Goal: Task Accomplishment & Management: Manage account settings

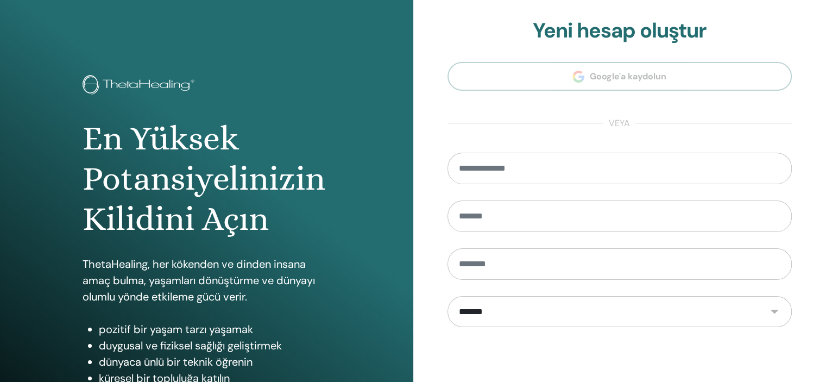
scroll to position [139, 0]
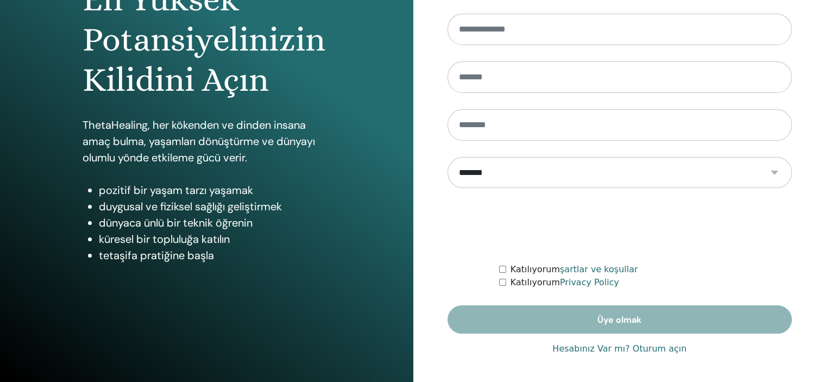
click at [606, 351] on link "Hesabınız Var mı? Oturum açın" at bounding box center [619, 348] width 134 height 13
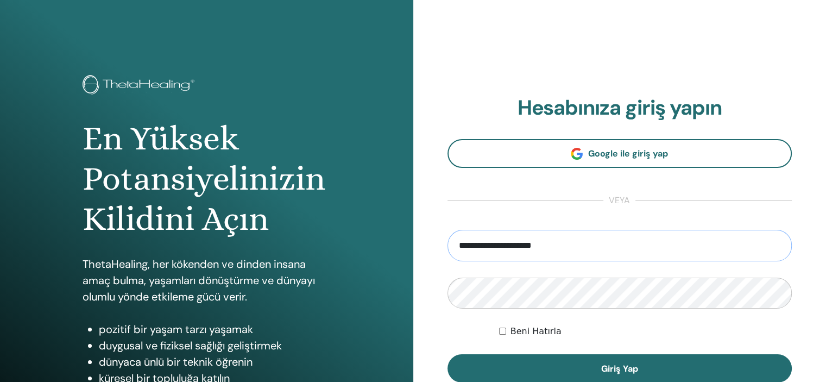
click at [613, 244] on input "**********" at bounding box center [619, 245] width 345 height 31
type input "**********"
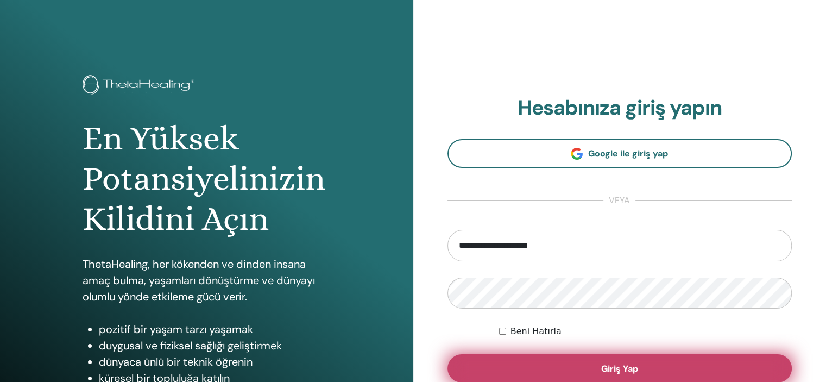
click at [627, 370] on span "Giriş Yap" at bounding box center [619, 368] width 37 height 11
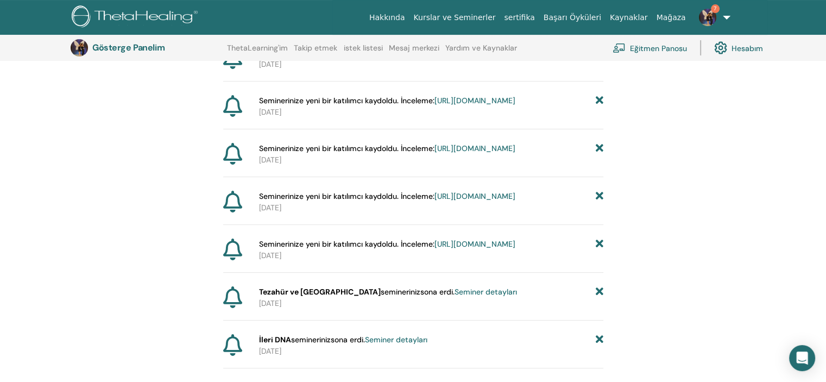
scroll to position [154, 0]
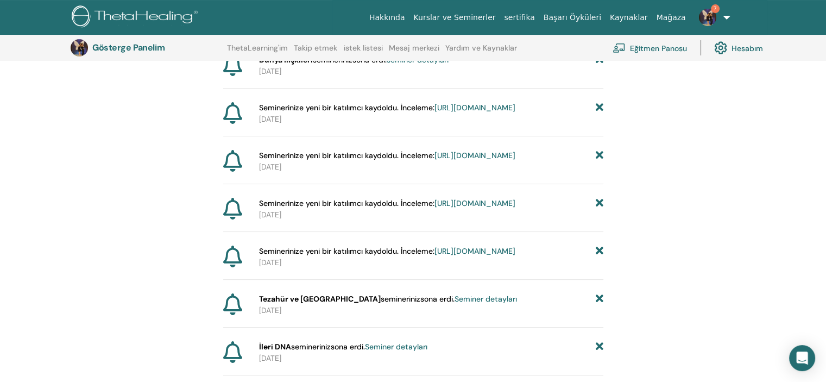
click at [465, 160] on font "https://member.thetahealing.com/instructor/seminar/376303/attendees" at bounding box center [474, 155] width 81 height 10
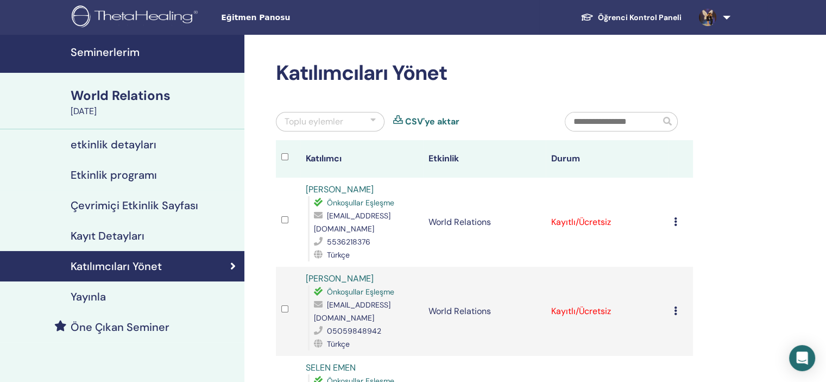
click at [602, 16] on link "Öğrenci Kontrol Paneli" at bounding box center [631, 18] width 118 height 20
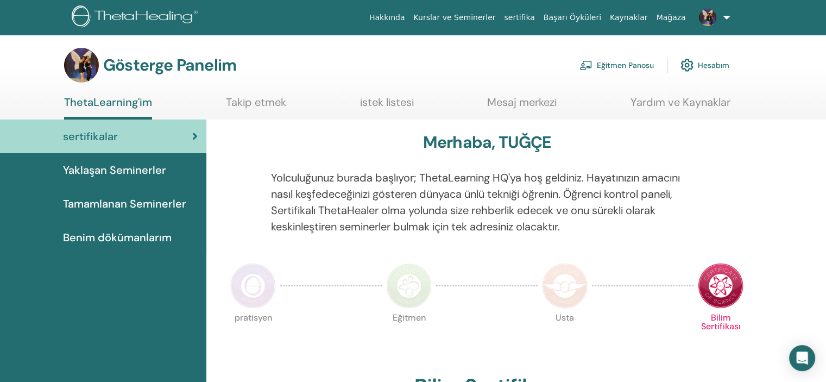
click at [125, 164] on font "Yaklaşan Seminerler" at bounding box center [114, 170] width 103 height 14
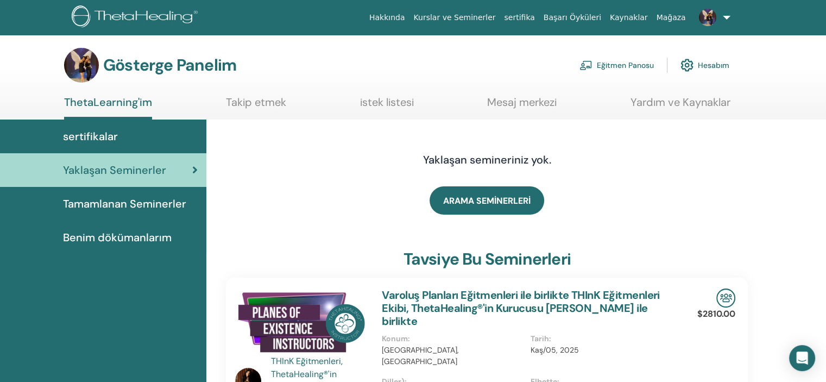
click at [636, 62] on font "Eğitmen Panosu" at bounding box center [625, 66] width 57 height 10
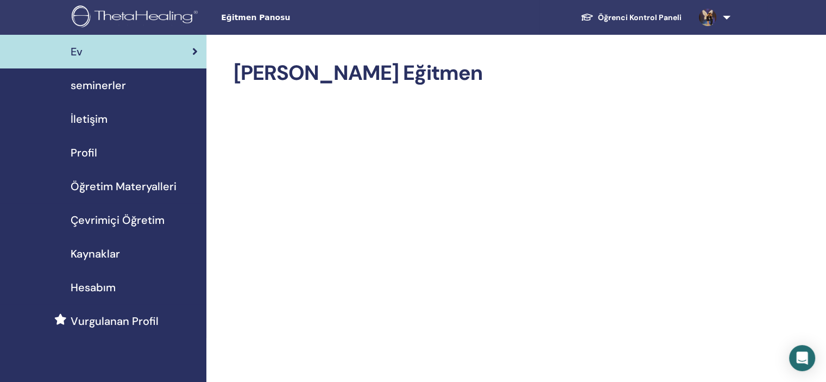
click at [127, 84] on div "seminerler" at bounding box center [103, 85] width 189 height 16
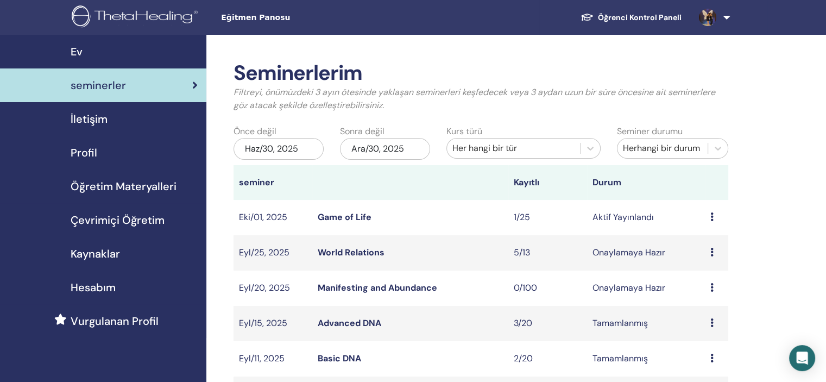
click at [711, 218] on icon at bounding box center [711, 216] width 3 height 9
click at [701, 258] on link "katılımcılar" at bounding box center [705, 259] width 44 height 11
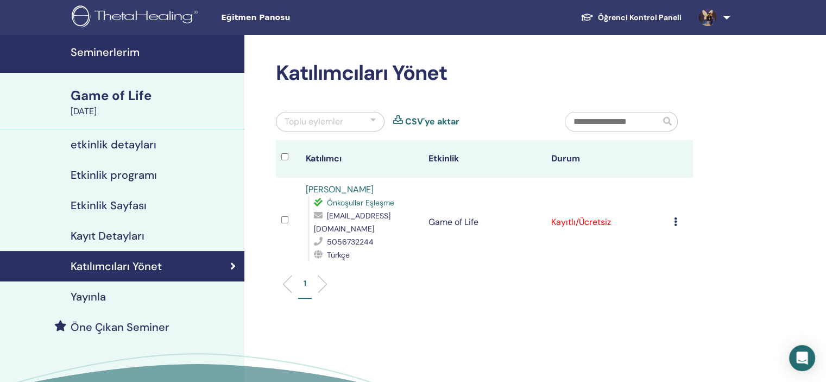
click at [332, 186] on link "[PERSON_NAME]" at bounding box center [340, 189] width 68 height 11
click at [141, 55] on h4 "Seminerlerim" at bounding box center [154, 52] width 167 height 13
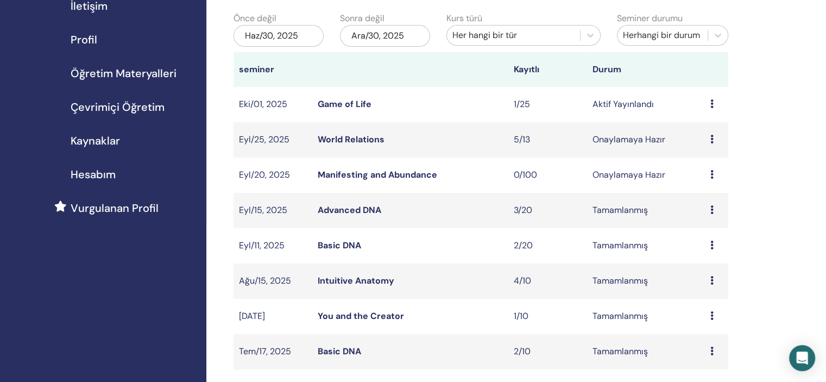
scroll to position [123, 0]
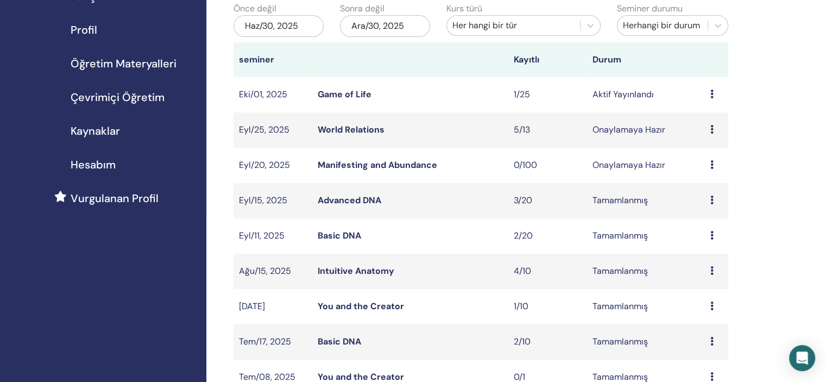
click at [709, 272] on td "Ön izleme katılımcılar" at bounding box center [716, 271] width 23 height 35
click at [710, 269] on icon at bounding box center [711, 270] width 3 height 9
click at [699, 293] on link "katılımcılar" at bounding box center [704, 294] width 44 height 11
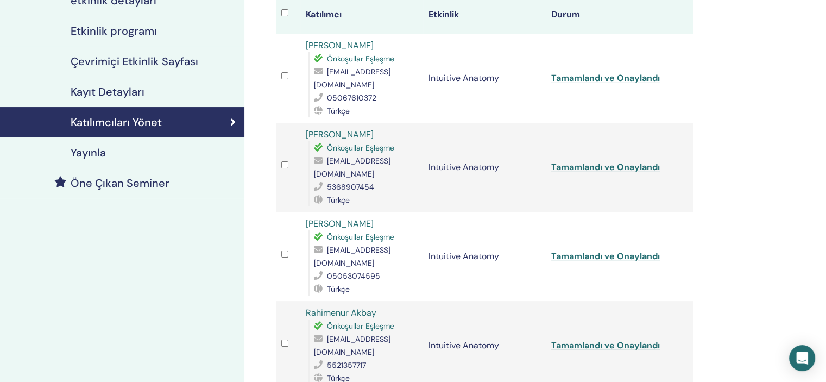
scroll to position [145, 0]
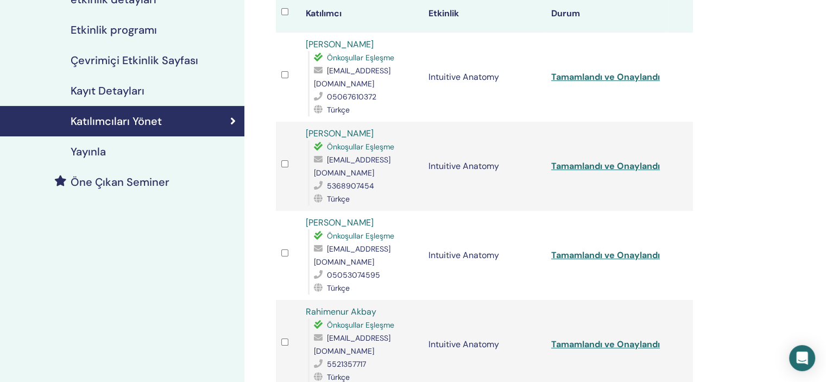
click at [346, 219] on link "SERPİL ALPER" at bounding box center [340, 222] width 68 height 11
